Goal: Communication & Community: Participate in discussion

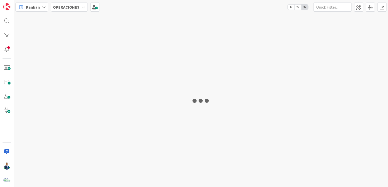
click at [78, 7] on div "OPERACIONES" at bounding box center [69, 7] width 37 height 9
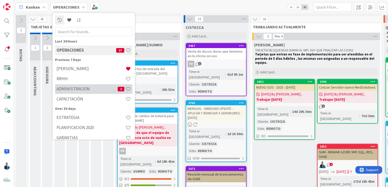
click at [81, 90] on h4 "ADMINISTRACION" at bounding box center [87, 89] width 61 height 5
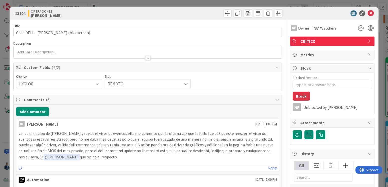
type textarea "x"
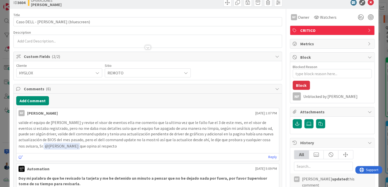
scroll to position [20, 0]
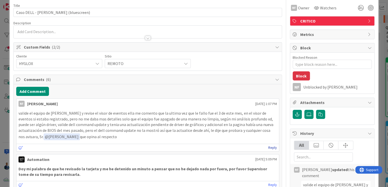
click at [269, 149] on link "Reply" at bounding box center [272, 148] width 9 height 6
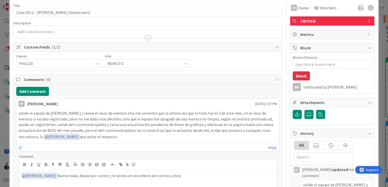
click at [49, 175] on p "﻿ @ [PERSON_NAME] ﻿ Bueno nada, dejale por correo y te pones un recorderis por …" at bounding box center [147, 176] width 253 height 7
click at [167, 174] on p "﻿ @ [PERSON_NAME] ﻿ gracias! Bueno nada, déjale por correo y te pones un record…" at bounding box center [147, 176] width 253 height 7
click at [185, 174] on p "﻿ @ [PERSON_NAME] ﻿ gracias! Bueno nada, déjale por correo y te pones un record…" at bounding box center [147, 176] width 253 height 7
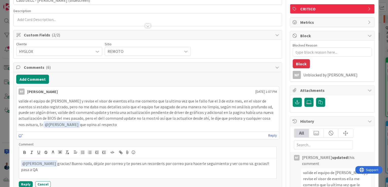
scroll to position [61, 0]
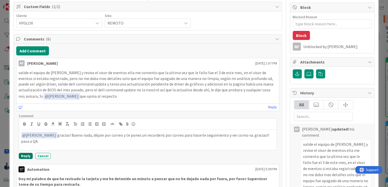
click at [29, 157] on button "Reply" at bounding box center [26, 156] width 14 height 6
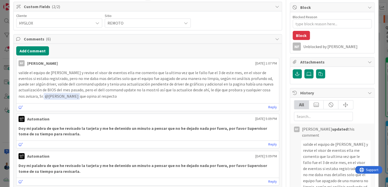
type textarea "x"
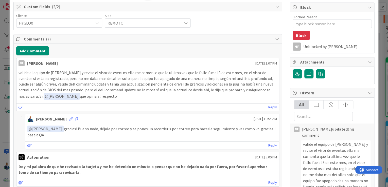
click at [381, 41] on div "ID 3604 OPERACIONES [PERSON_NAME] Title 40 / 128 Caso DELL - [PERSON_NAME] (blu…" at bounding box center [194, 93] width 388 height 187
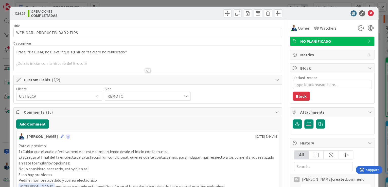
type textarea "x"
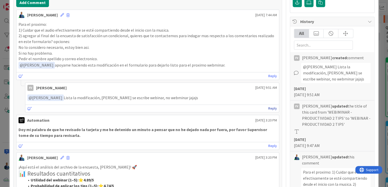
click at [270, 108] on link "Reply" at bounding box center [272, 108] width 9 height 6
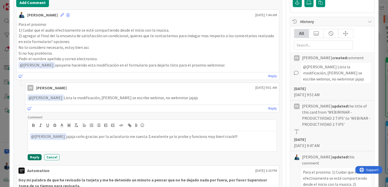
click at [38, 154] on button "Reply" at bounding box center [35, 157] width 14 height 6
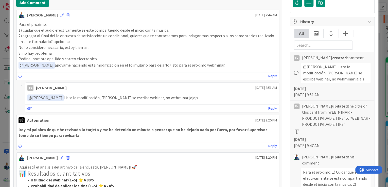
type textarea "x"
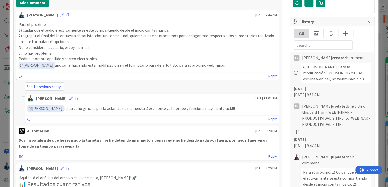
click at [379, 88] on div "ID 3628 OPERACIONES COMPLETADAS Title 30 / 128 WEBINAR - PRODUCTIVIDAD 2 TIPS D…" at bounding box center [194, 93] width 388 height 187
